Goal: Information Seeking & Learning: Find specific fact

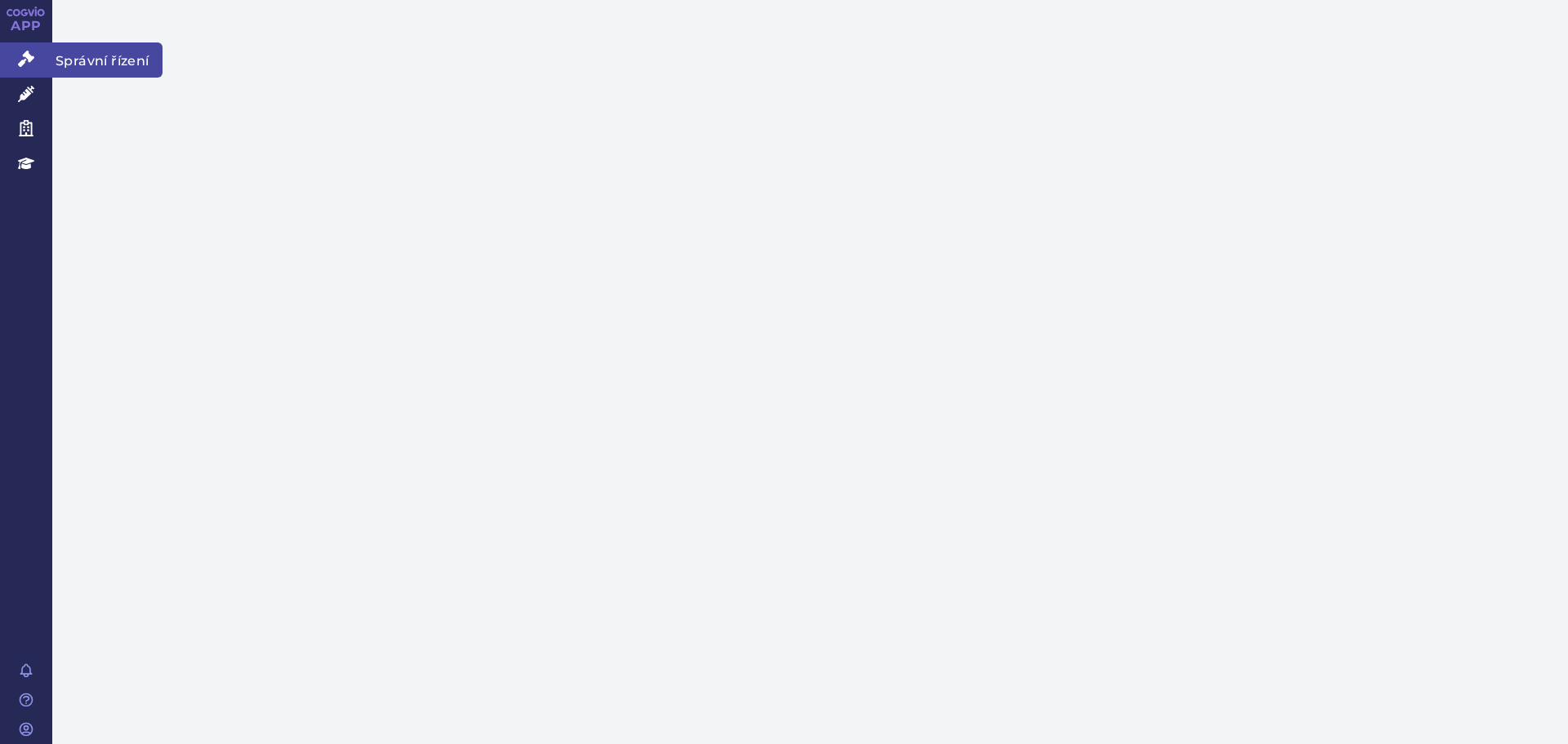
click at [31, 64] on icon at bounding box center [26, 58] width 16 height 16
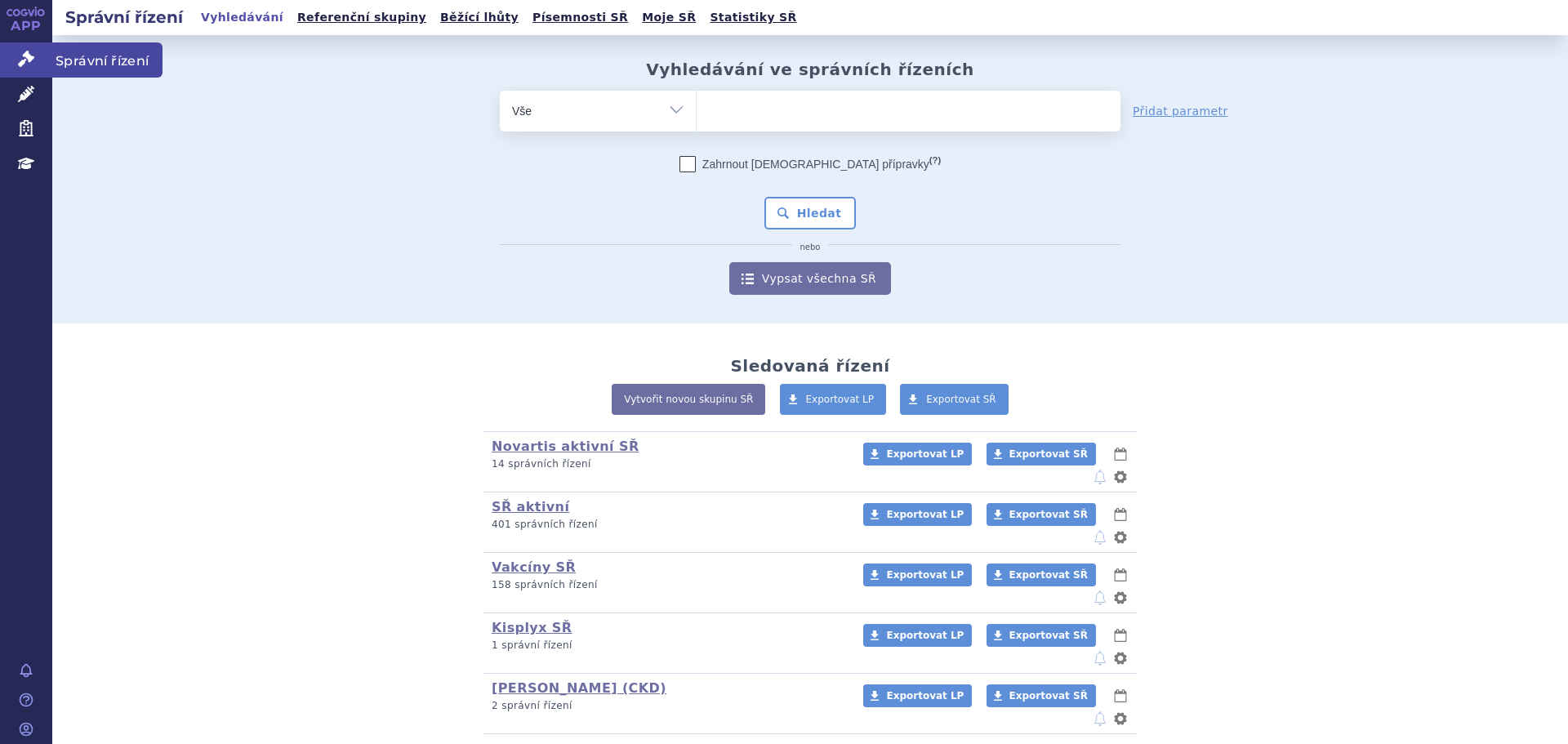
drag, startPoint x: 13, startPoint y: 54, endPoint x: 830, endPoint y: 105, distance: 818.6
click at [13, 54] on link "Správní řízení" at bounding box center [26, 60] width 52 height 34
click at [830, 105] on ul at bounding box center [909, 108] width 424 height 34
click at [697, 105] on select at bounding box center [696, 110] width 1 height 41
click at [817, 133] on form "odstranit Vše Spisová značka Typ SŘ (?) Hledat" at bounding box center [810, 193] width 620 height 204
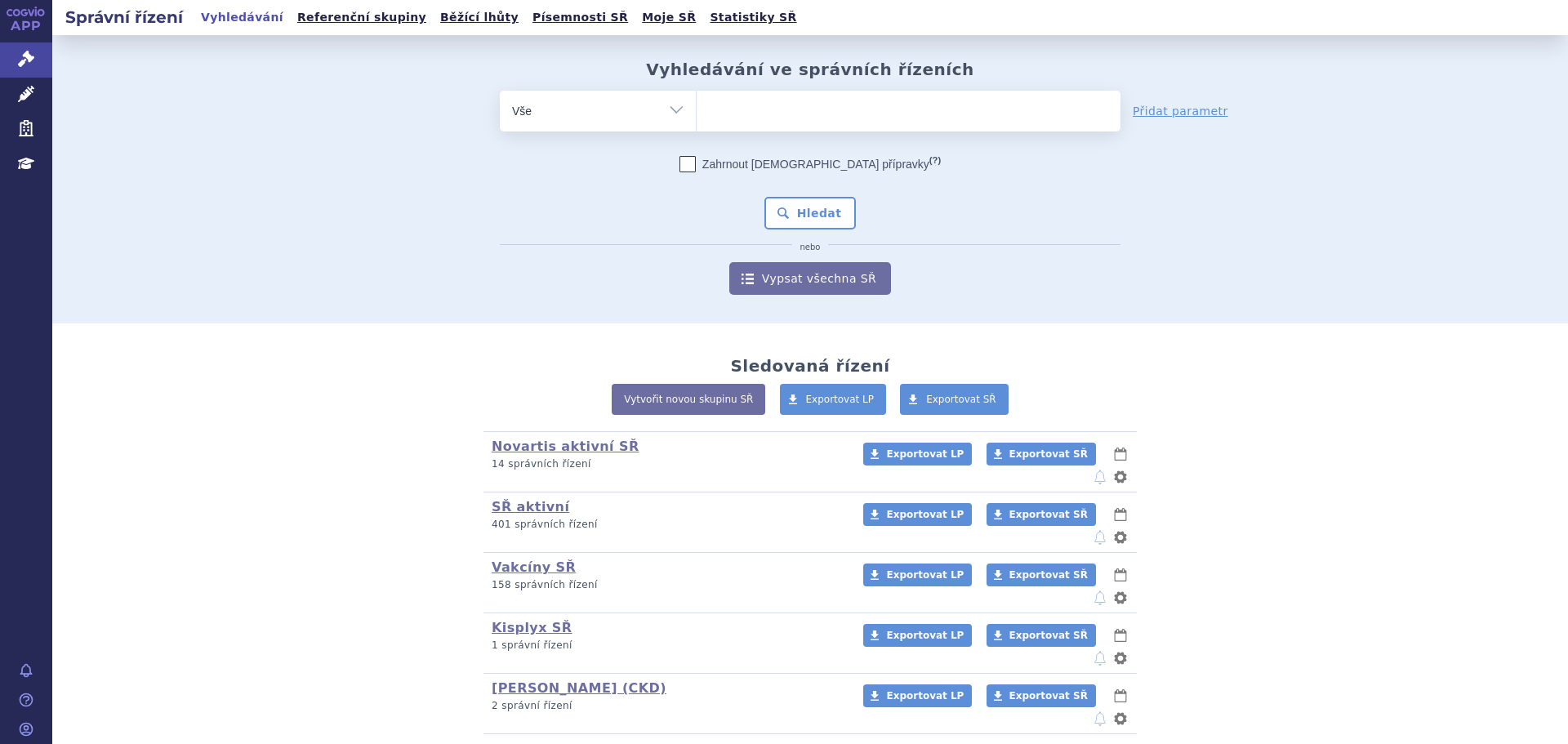
click at [813, 110] on ul at bounding box center [909, 108] width 424 height 34
click at [697, 110] on select at bounding box center [696, 110] width 1 height 41
type input "suk"
type input "sukls"
type input "sukls2"
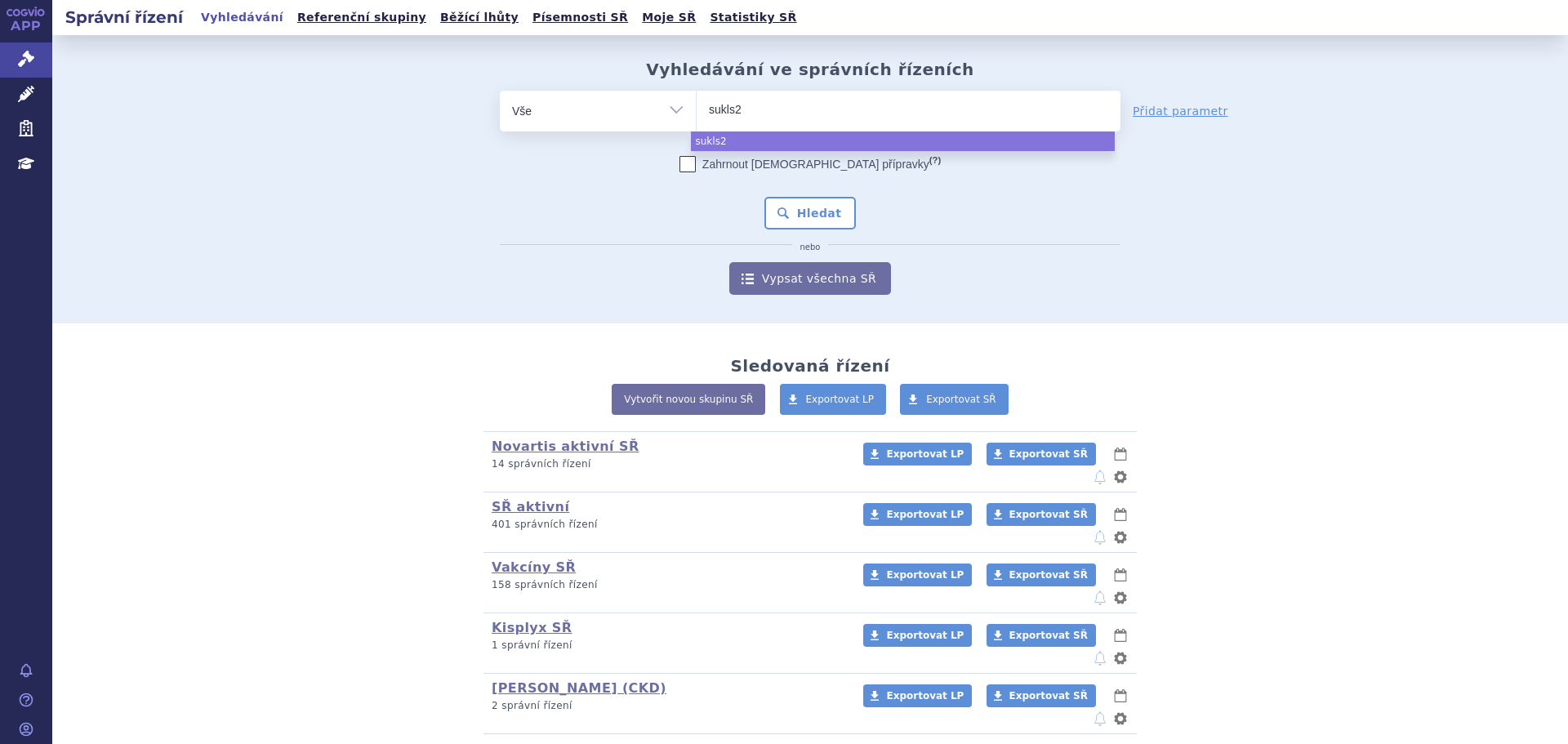
type input "sukls27"
type input "sukls273"
type input "sukls2739"
type input "sukls273924"
type input "sukls273924/"
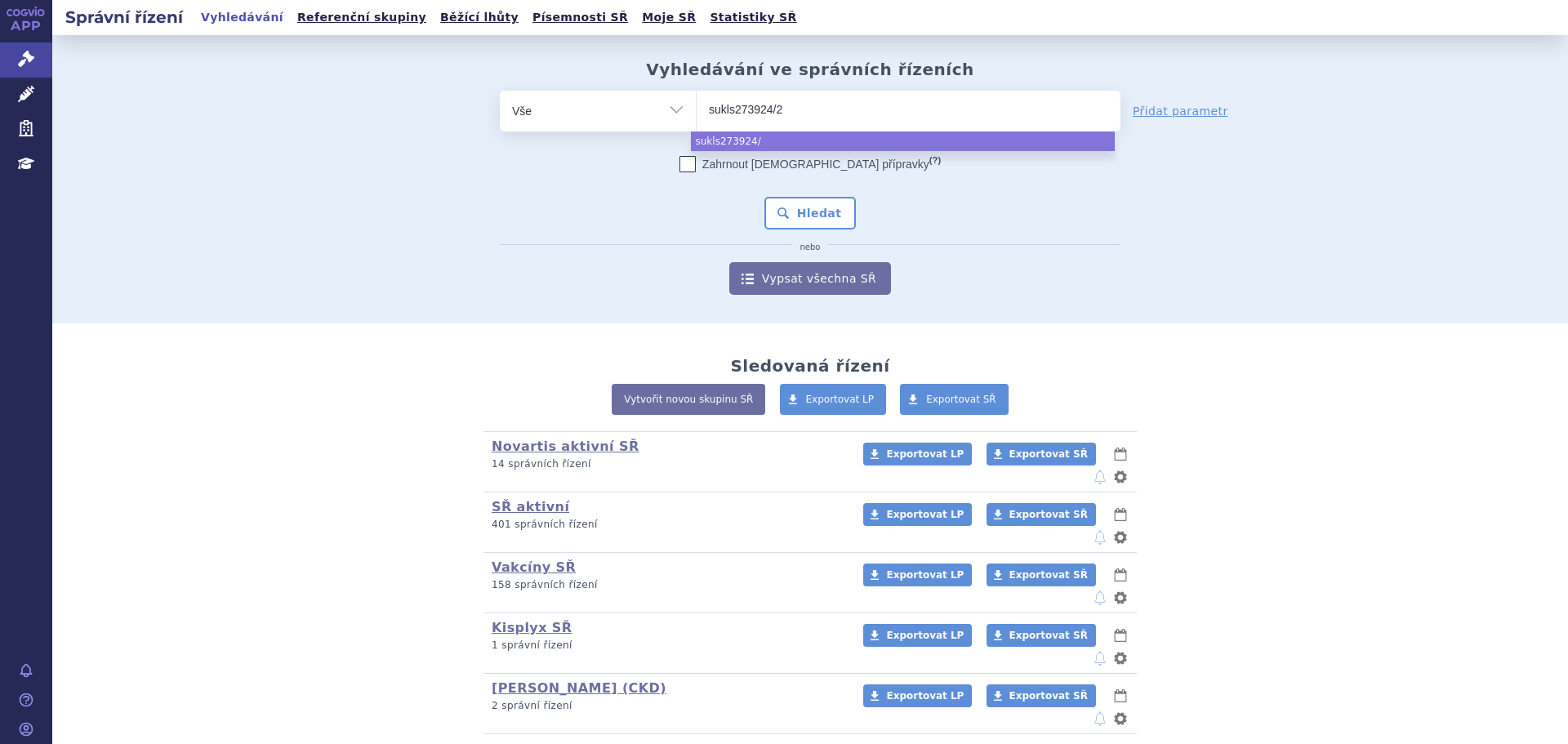
type input "sukls273924/20"
type input "sukls273924/202"
type input "sukls273924/2024"
select select "sukls273924/2024"
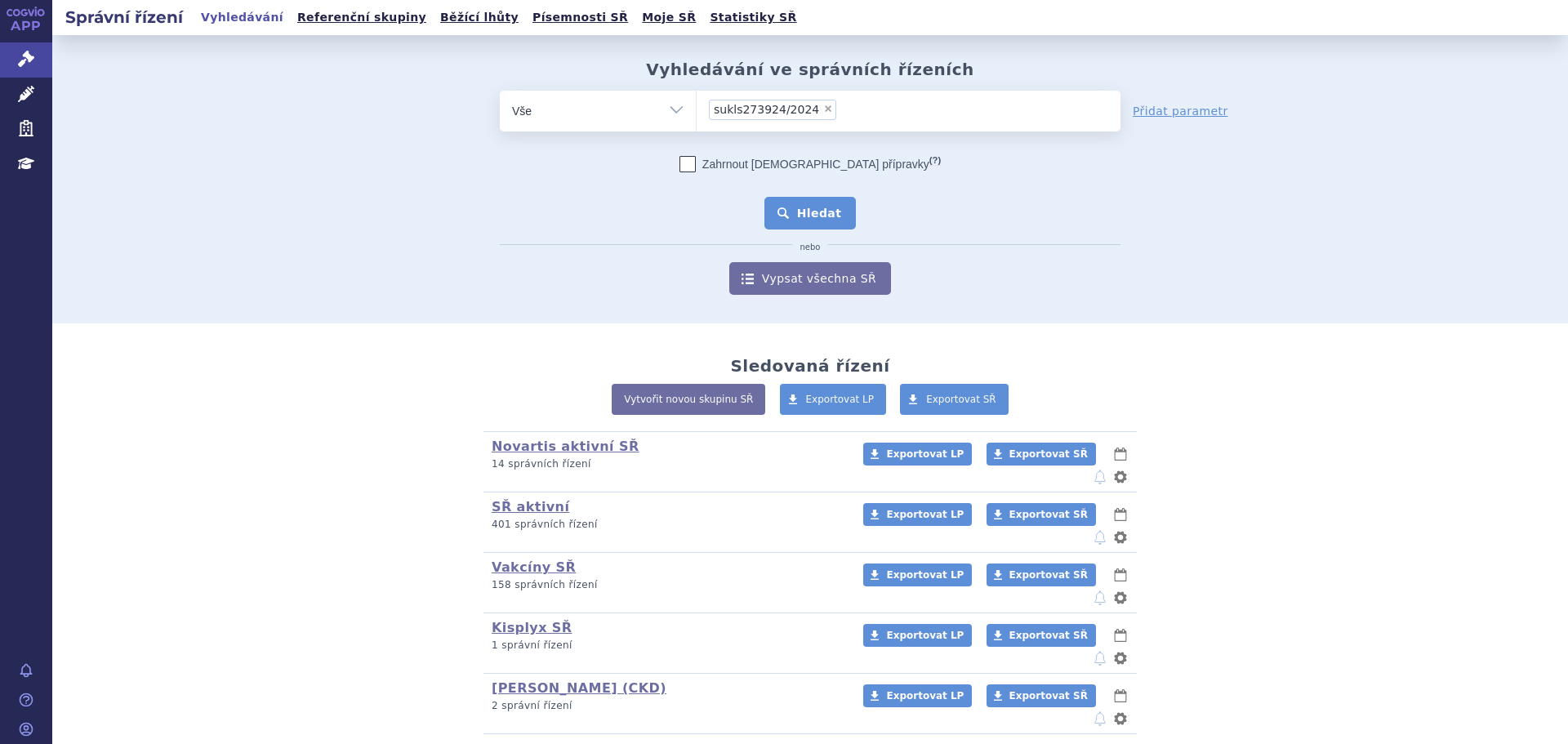
click at [793, 228] on button "Hledat" at bounding box center [810, 213] width 93 height 32
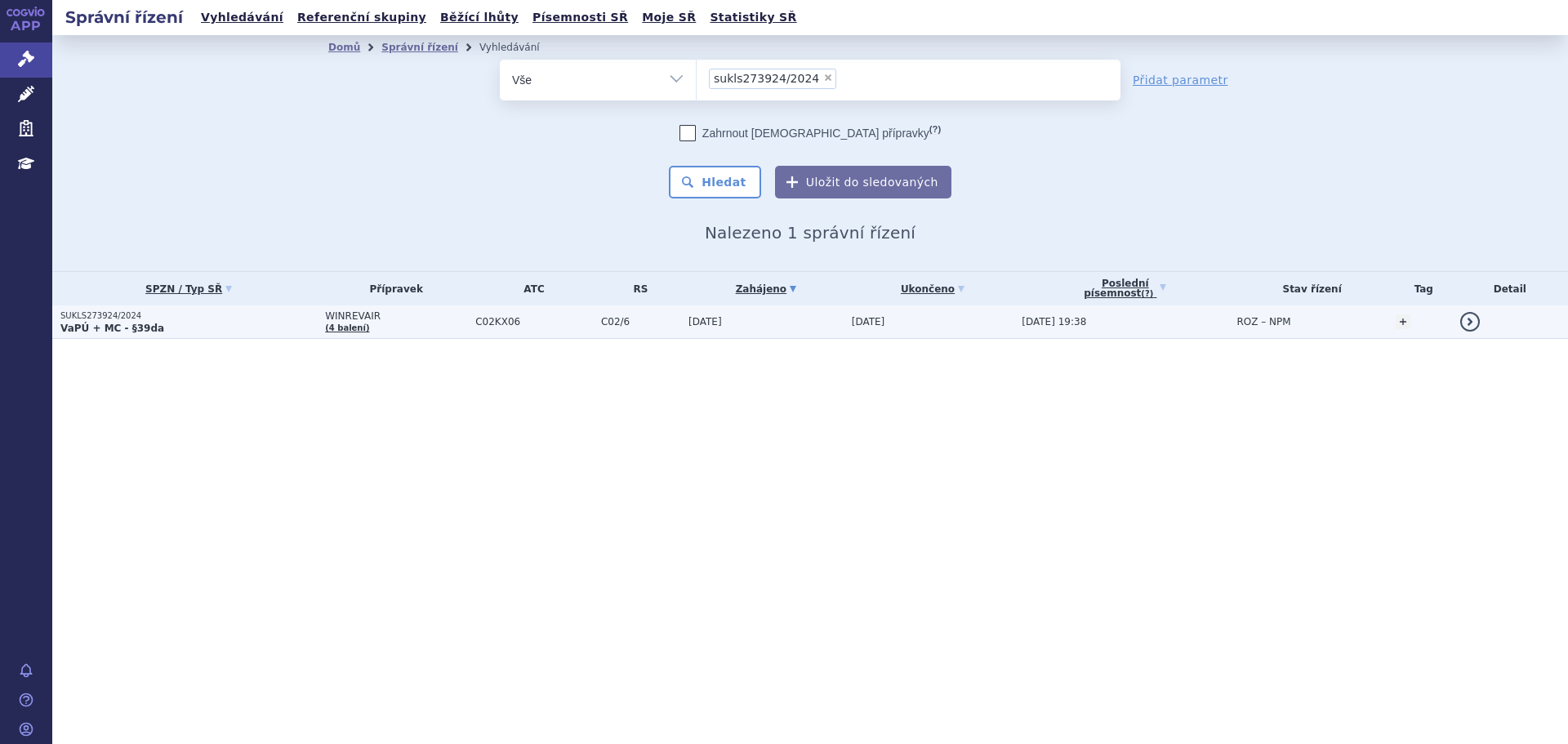
click at [151, 331] on p "VaPÚ + MC - §39da" at bounding box center [188, 328] width 257 height 13
click at [156, 318] on p "SUKLS273924/2024" at bounding box center [188, 316] width 257 height 11
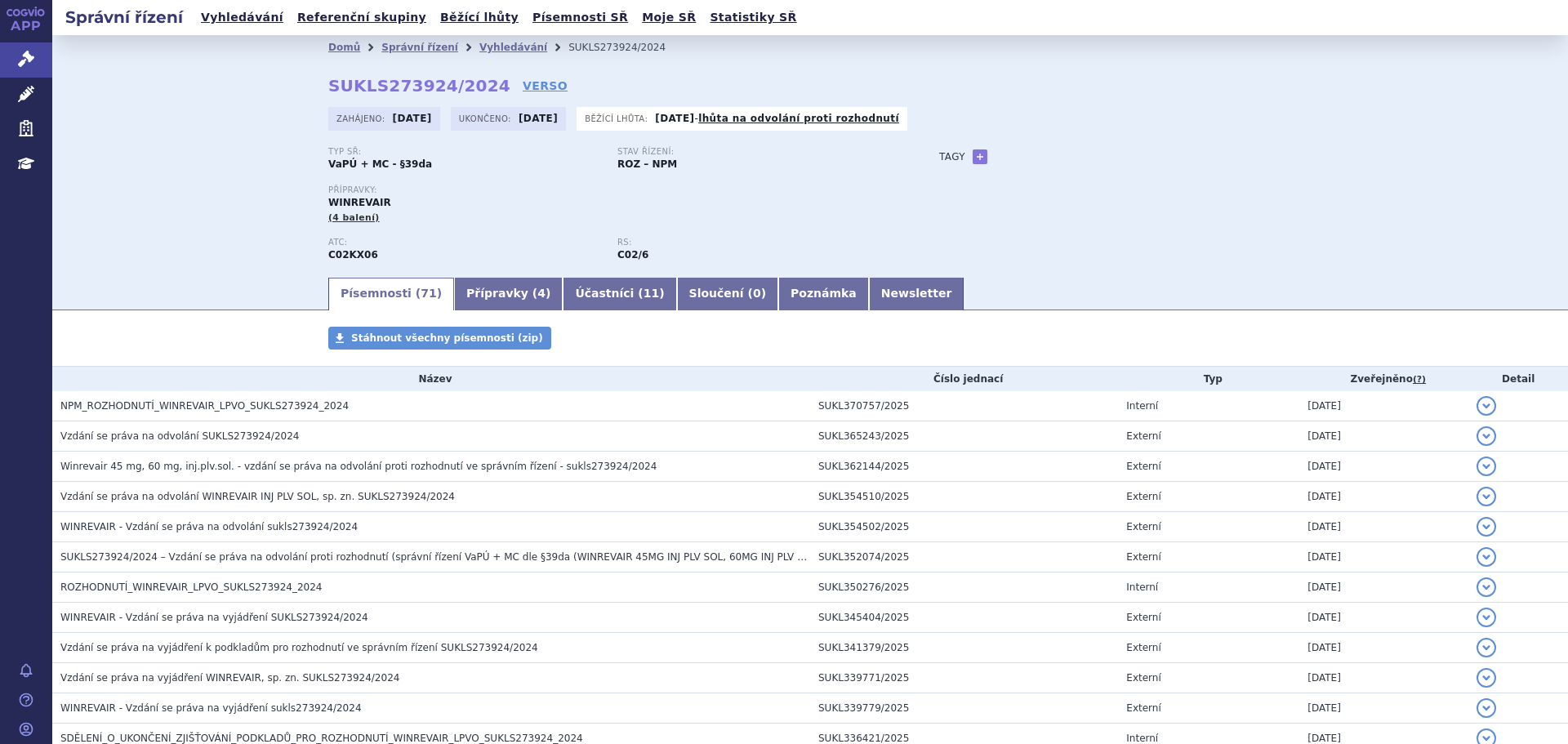
scroll to position [1890, 0]
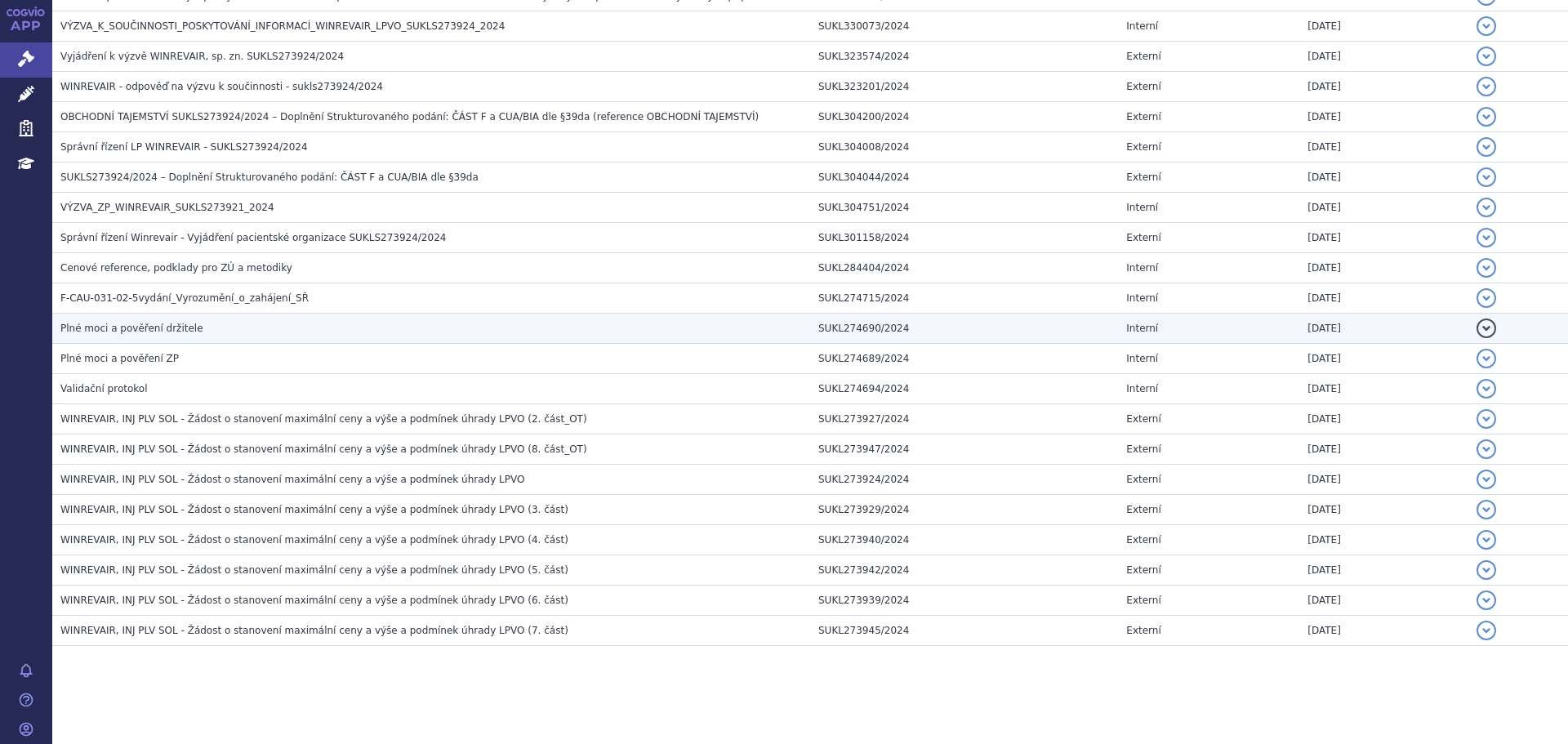
click at [161, 332] on span "Plné moci a pověření držitele" at bounding box center [132, 328] width 143 height 11
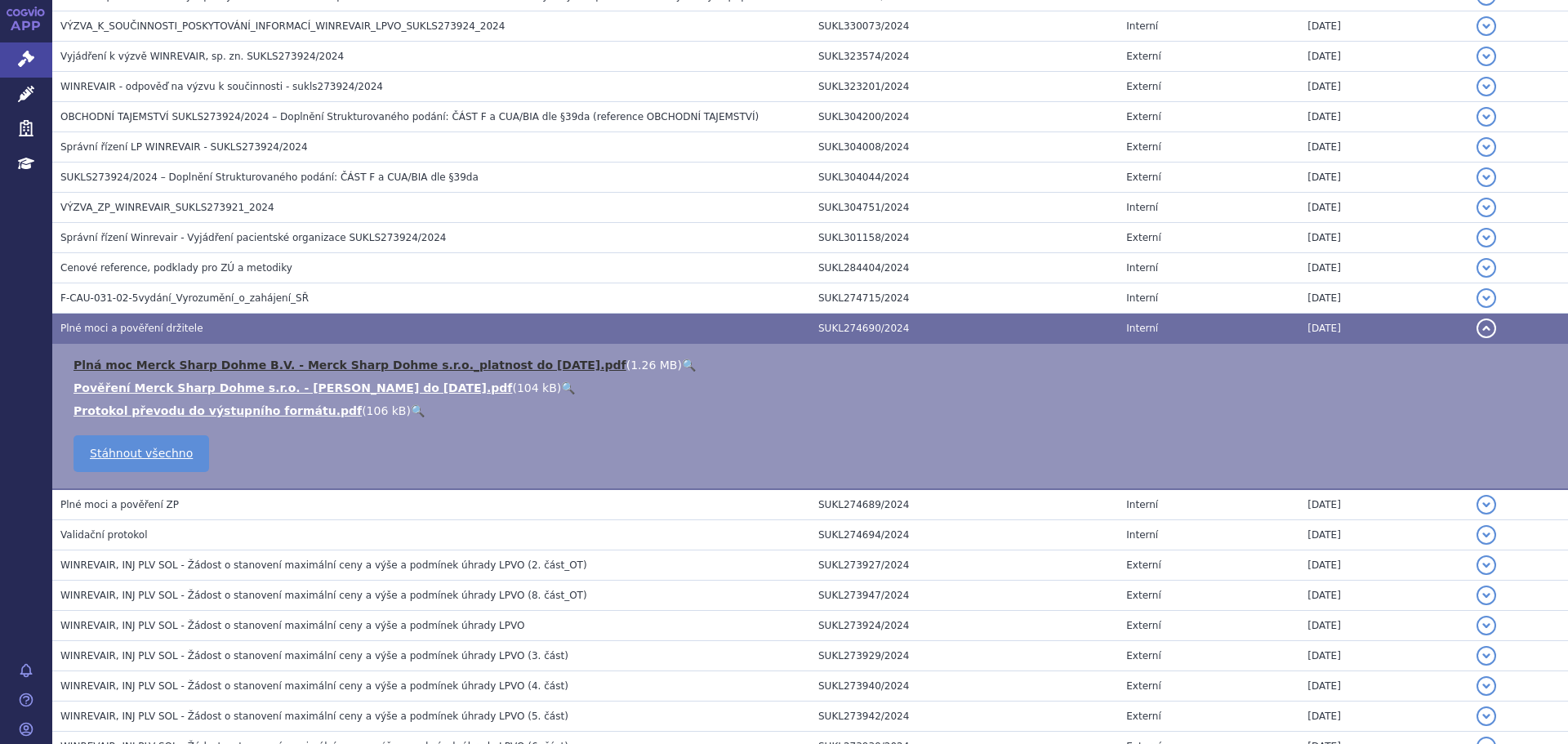
click at [320, 361] on link "Plná moc Merck Sharp Dohme B.V. - Merck Sharp Dohme s.r.o._platnost do 30.04.20…" at bounding box center [349, 365] width 553 height 13
